Goal: Task Accomplishment & Management: Use online tool/utility

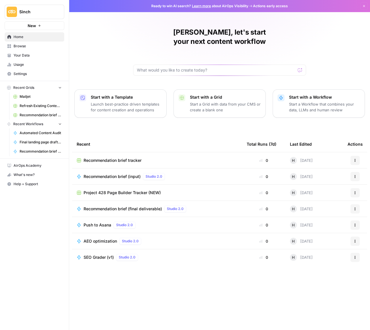
click at [117, 157] on span "Recommendation brief tracker" at bounding box center [113, 160] width 58 height 6
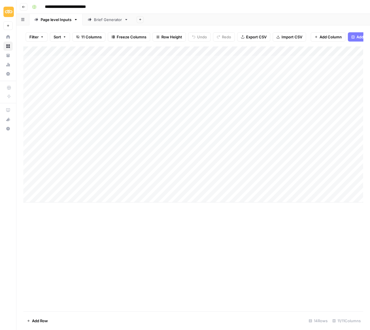
click at [22, 6] on icon "button" at bounding box center [23, 6] width 3 height 3
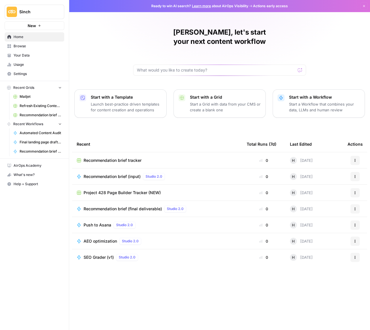
click at [106, 174] on span "Recommendation brief (input)" at bounding box center [112, 177] width 57 height 6
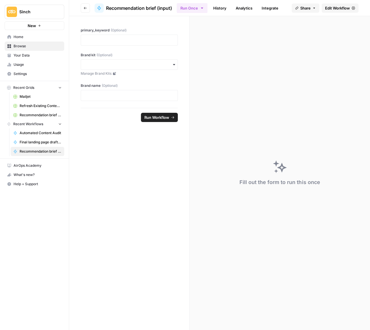
click at [338, 7] on span "Edit Workflow" at bounding box center [337, 8] width 25 height 6
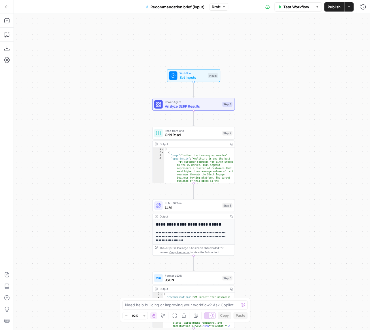
click at [7, 6] on icon "button" at bounding box center [7, 7] width 4 height 4
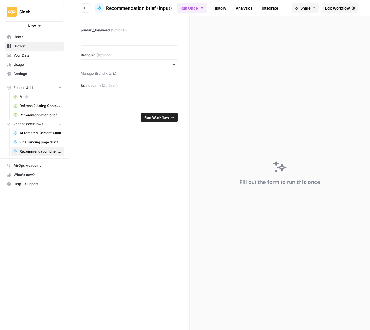
click at [87, 9] on button "Go back" at bounding box center [85, 7] width 9 height 9
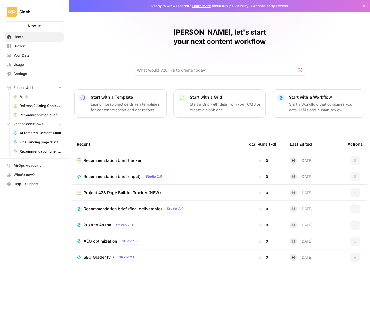
click at [22, 38] on span "Home" at bounding box center [38, 36] width 48 height 5
click at [130, 206] on span "Recommendation brief (final deliverable)" at bounding box center [123, 209] width 78 height 6
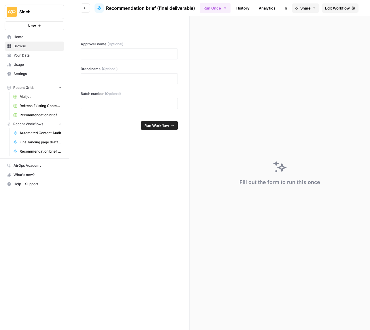
click at [340, 10] on span "Edit Workflow" at bounding box center [337, 8] width 25 height 6
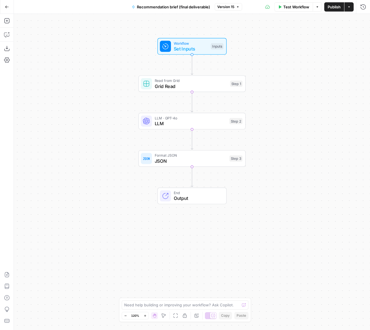
click at [11, 7] on button "Go Back" at bounding box center [7, 7] width 10 height 10
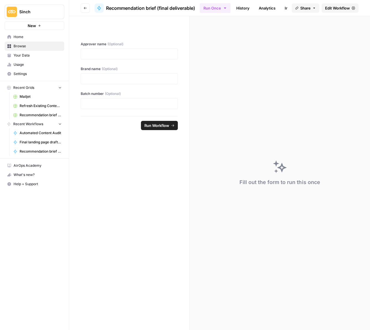
click at [85, 5] on button "Go back" at bounding box center [85, 7] width 9 height 9
